Goal: Find specific page/section: Find specific page/section

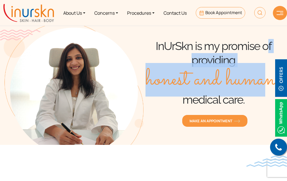
drag, startPoint x: 269, startPoint y: 46, endPoint x: 265, endPoint y: 109, distance: 62.6
click at [265, 109] on div "InUrSkn is my promise of providing honest and humane medical care. MAKE AN APPO…" at bounding box center [214, 84] width 140 height 122
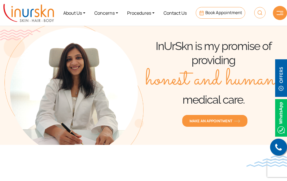
scroll to position [158, 0]
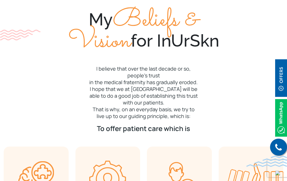
drag, startPoint x: 284, startPoint y: 18, endPoint x: 289, endPoint y: 33, distance: 16.5
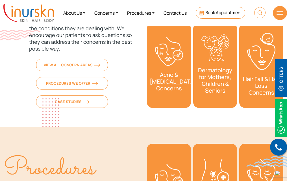
scroll to position [1734, 0]
